Goal: Task Accomplishment & Management: Use online tool/utility

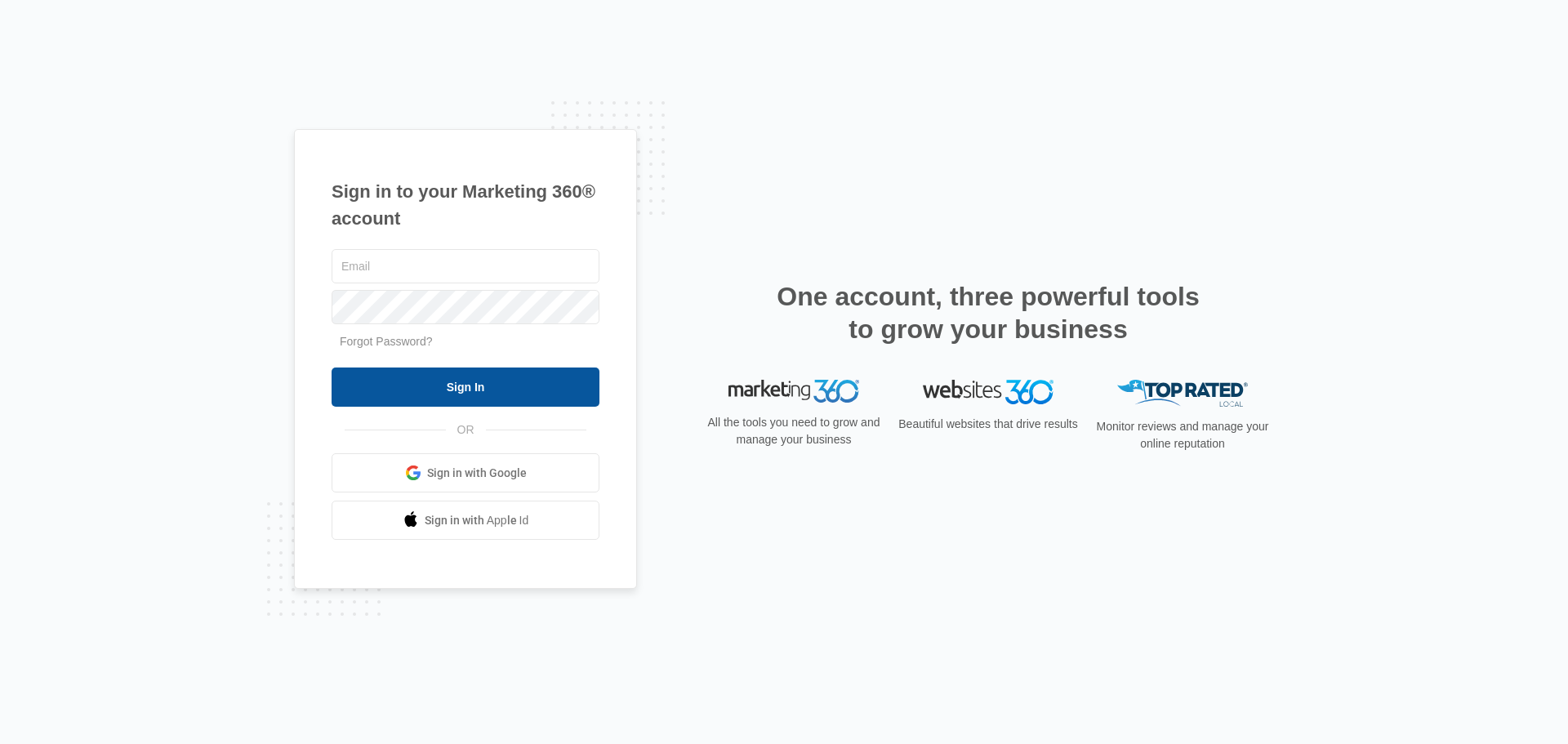
type input "[EMAIL_ADDRESS][DOMAIN_NAME]"
click at [461, 383] on input "Sign In" at bounding box center [466, 386] width 268 height 39
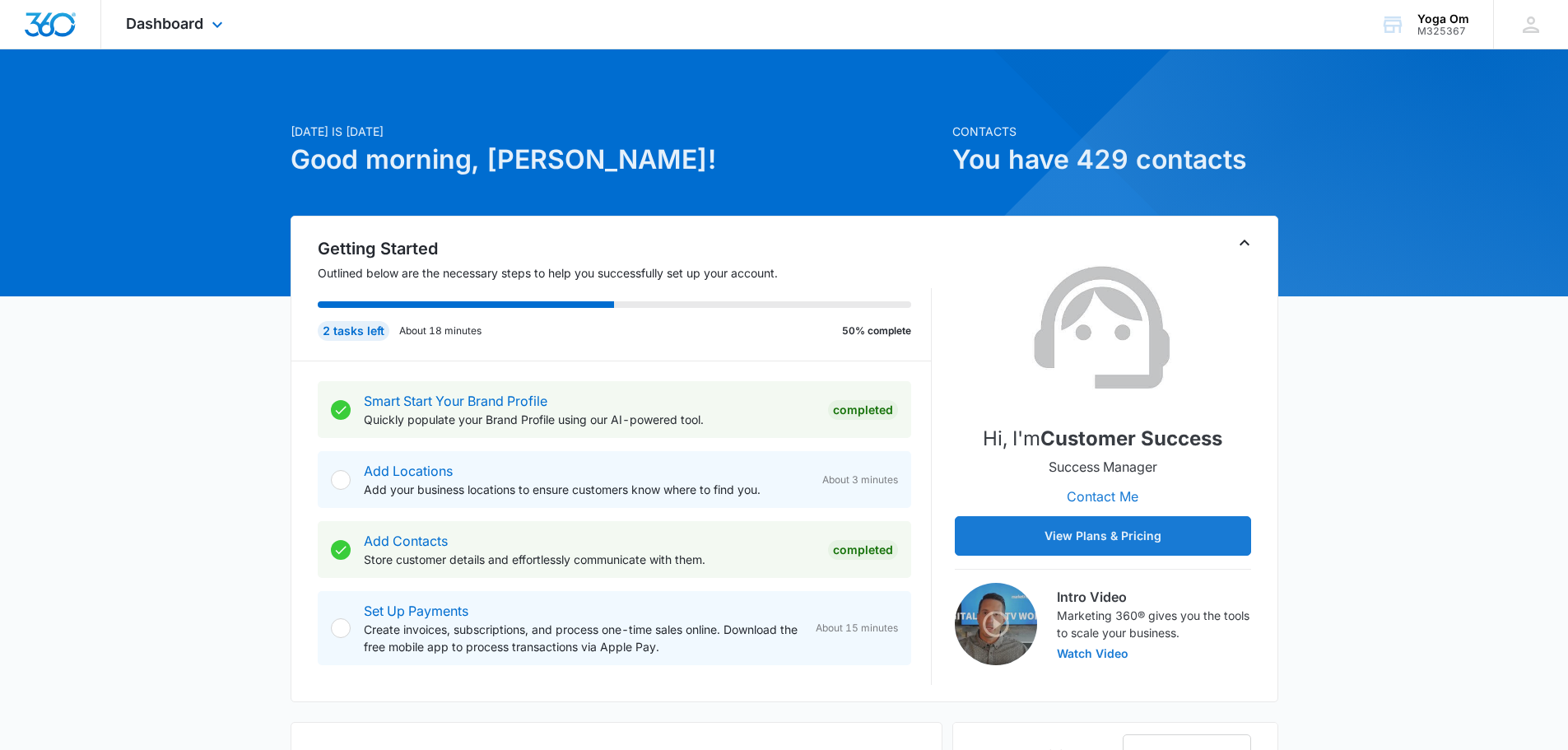
click at [197, 34] on div "Dashboard Apps Reputation Websites Forms CRM Email Shop Payments POS Ads Intell…" at bounding box center [177, 24] width 151 height 48
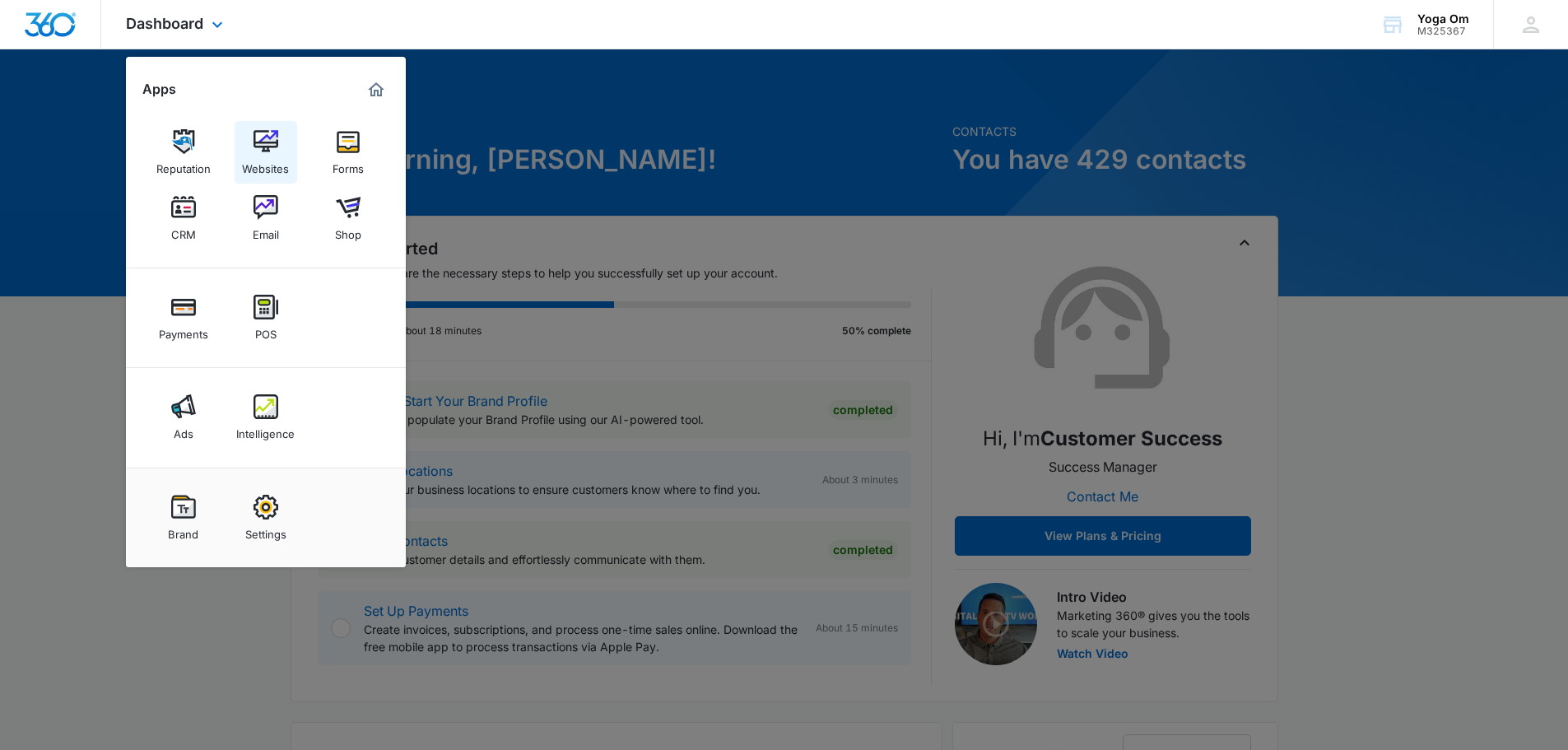
click at [271, 144] on img at bounding box center [266, 142] width 24 height 24
